Goal: Check status: Check status

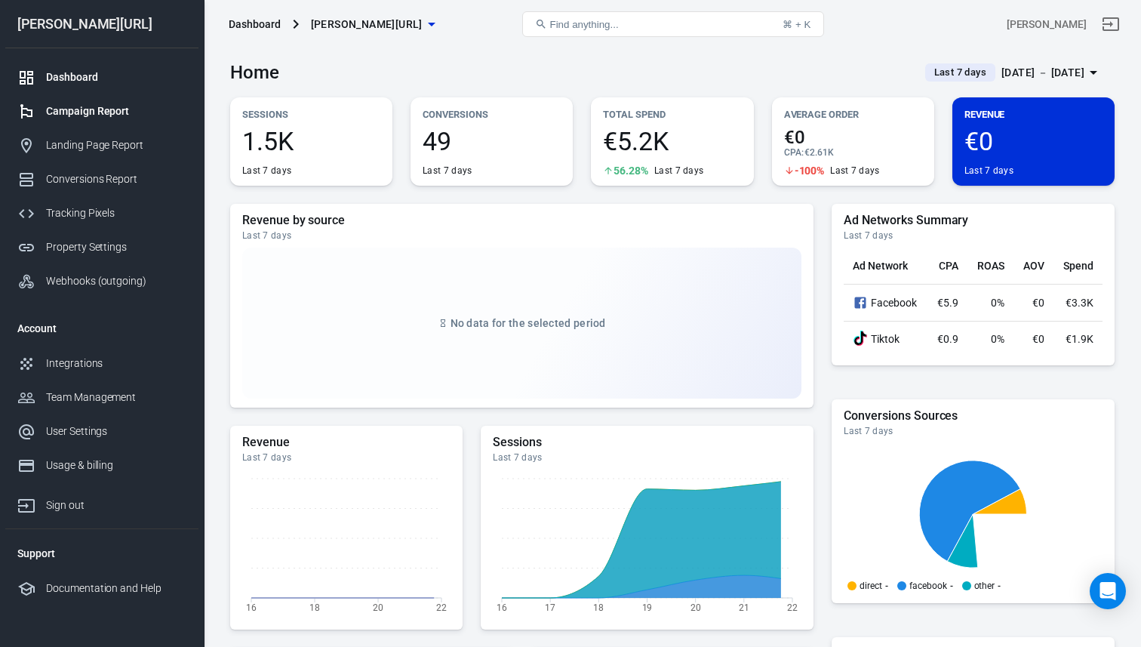
click at [135, 118] on div "Campaign Report" at bounding box center [116, 111] width 140 height 16
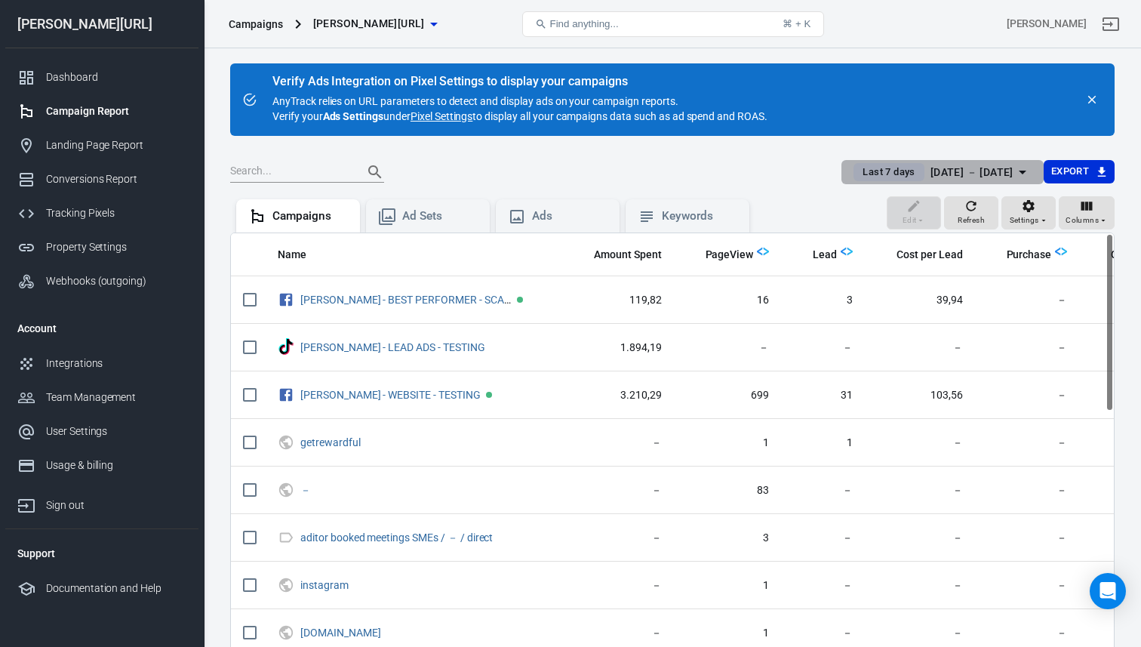
click at [865, 171] on span "Last 7 days" at bounding box center [889, 172] width 64 height 15
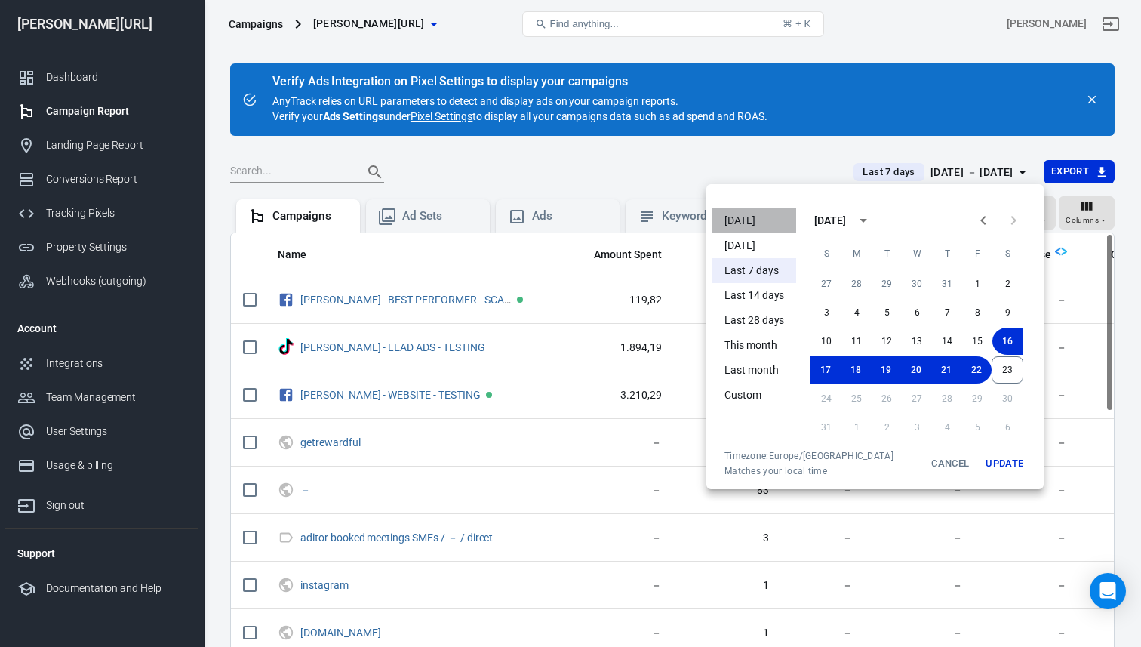
click at [747, 214] on li "[DATE]" at bounding box center [755, 220] width 84 height 25
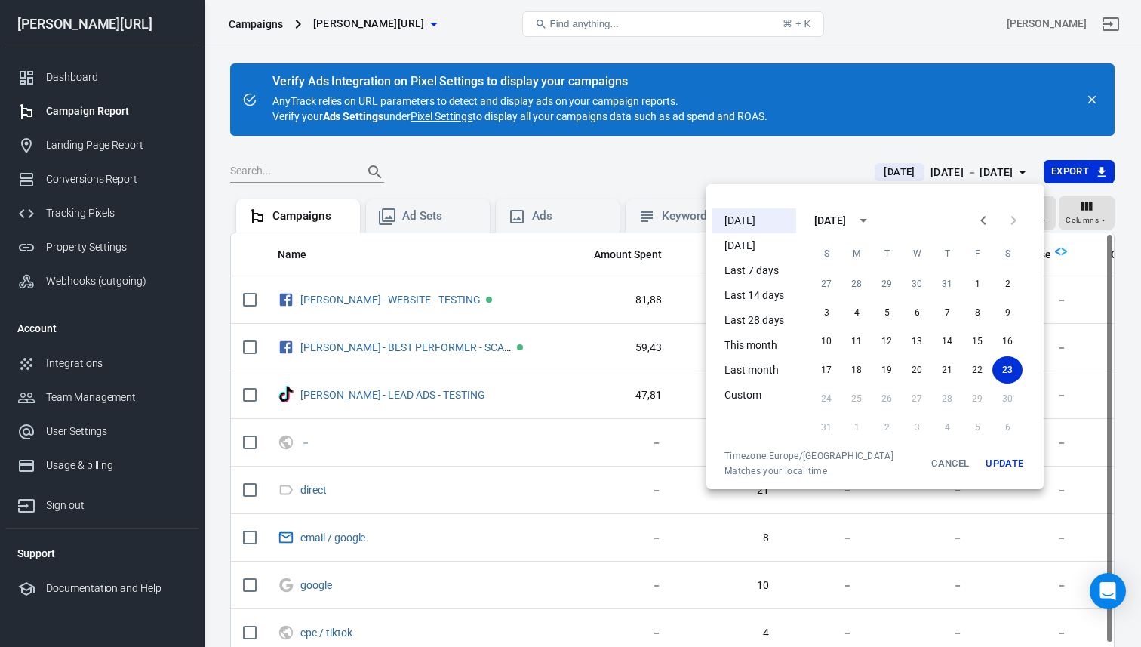
click at [994, 464] on button "Update" at bounding box center [1005, 463] width 48 height 27
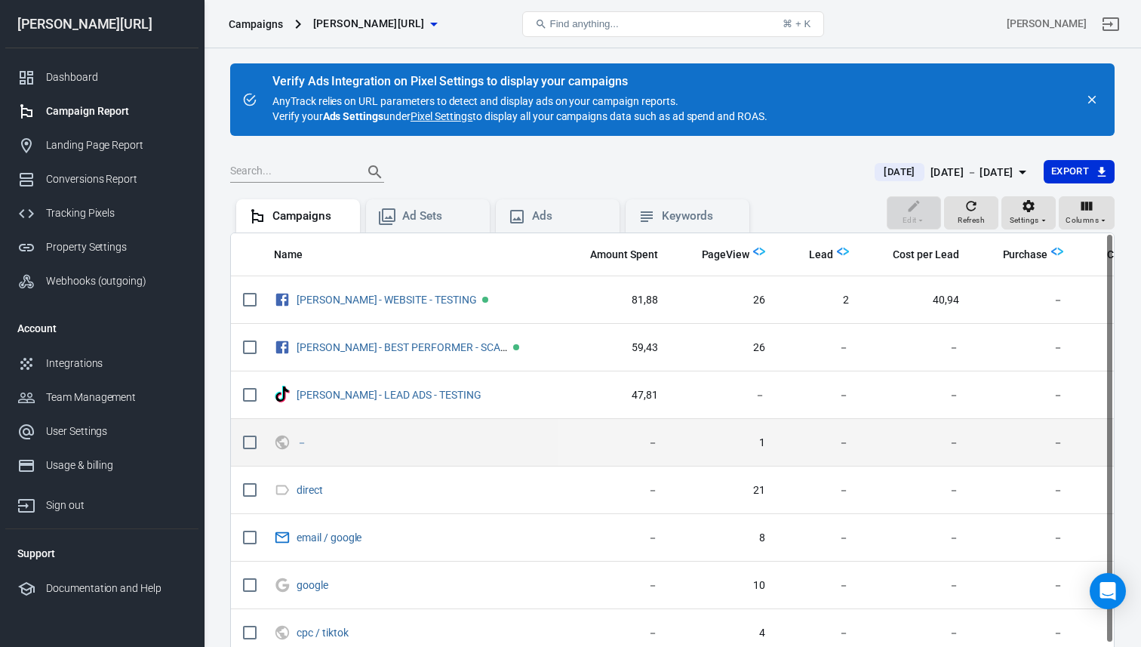
scroll to position [0, 14]
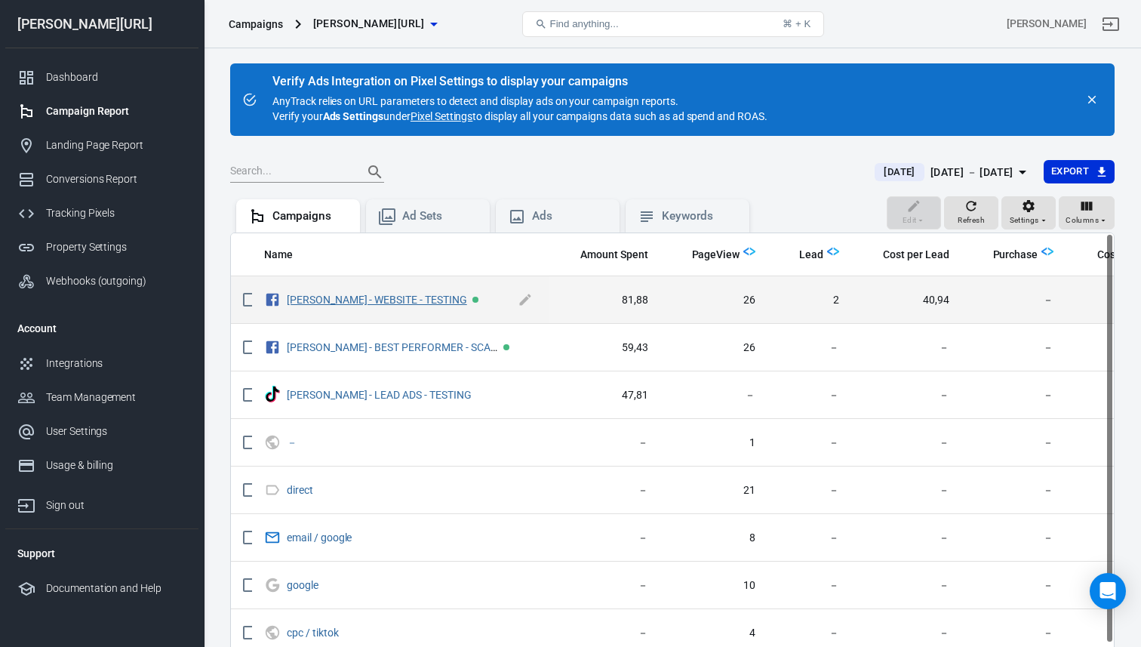
click at [378, 296] on link "[PERSON_NAME] - WEBSITE - TESTING" at bounding box center [377, 300] width 180 height 12
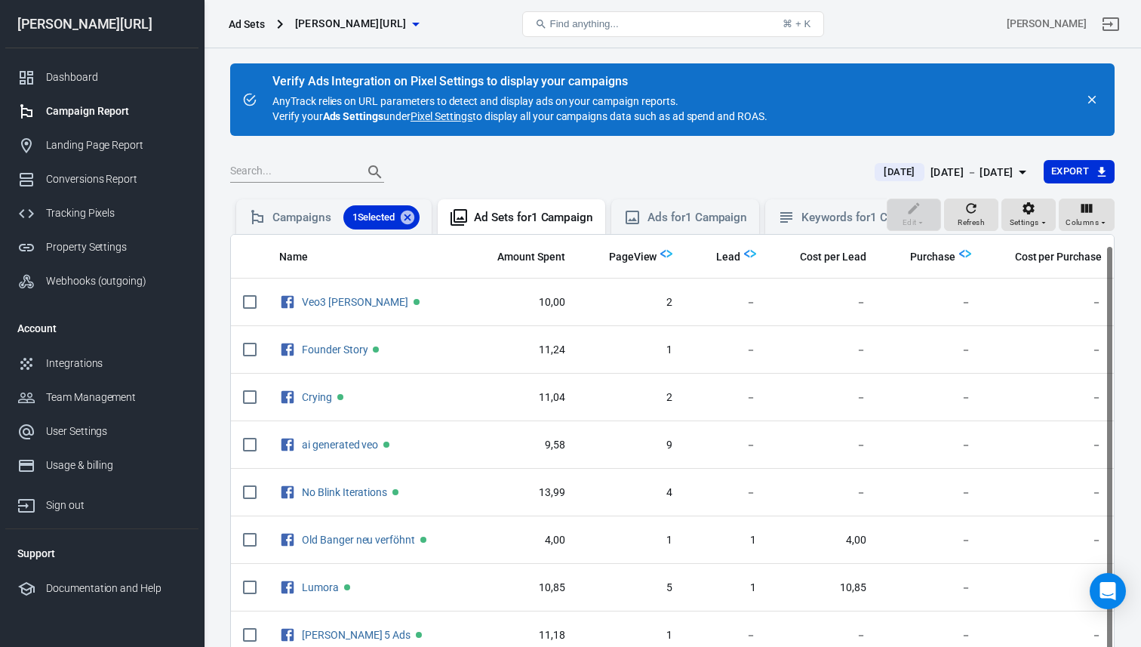
scroll to position [17, 0]
